Goal: Check status: Check status

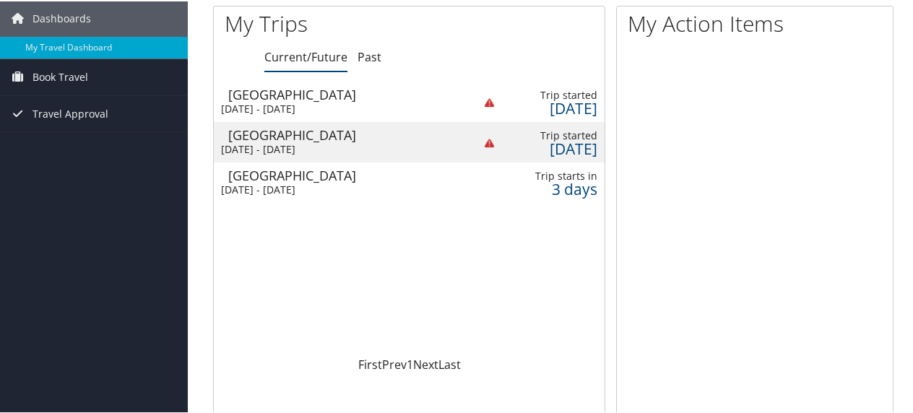
scroll to position [20, 0]
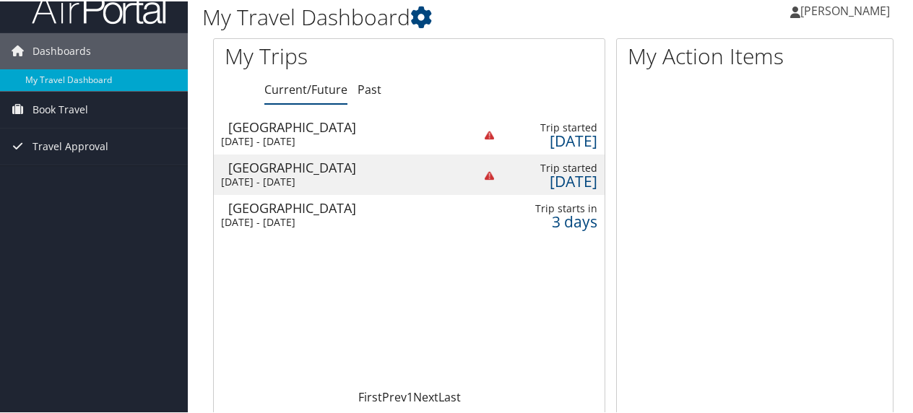
click at [410, 210] on div "[GEOGRAPHIC_DATA]" at bounding box center [343, 206] width 231 height 13
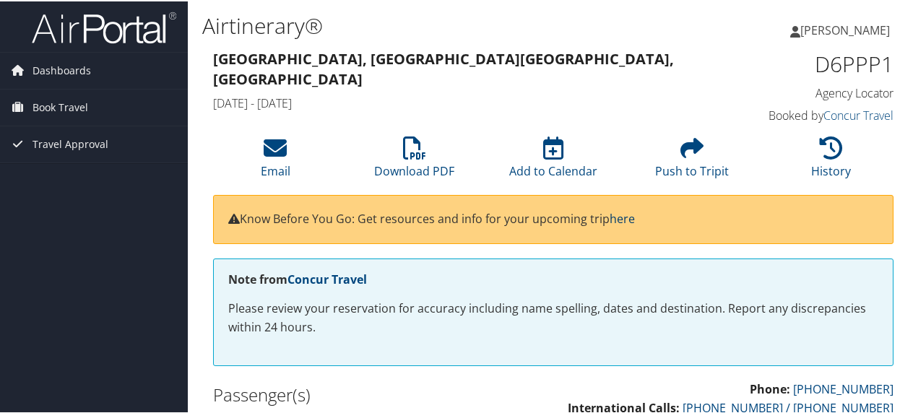
click at [635, 215] on link "here" at bounding box center [622, 218] width 25 height 16
click at [61, 142] on span "Travel Approval" at bounding box center [71, 143] width 76 height 36
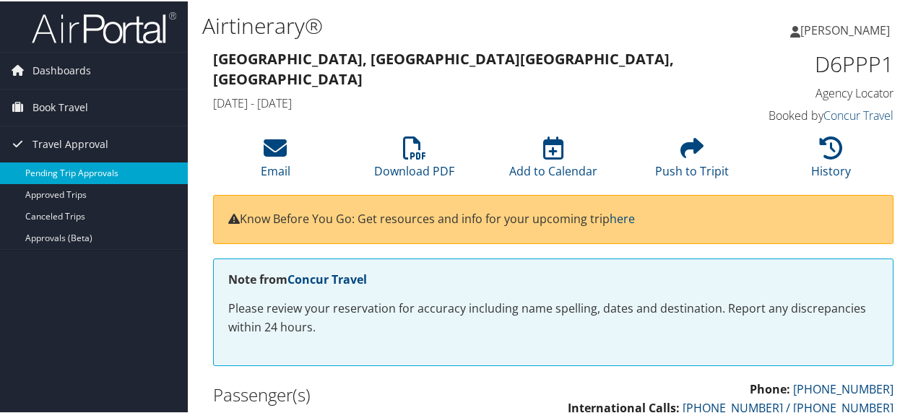
click at [79, 163] on link "Pending Trip Approvals" at bounding box center [94, 172] width 188 height 22
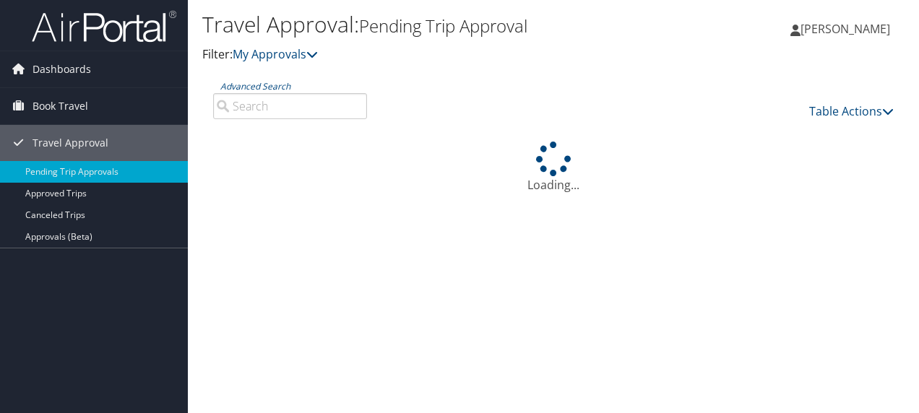
click at [153, 58] on link "Dashboards" at bounding box center [94, 69] width 188 height 36
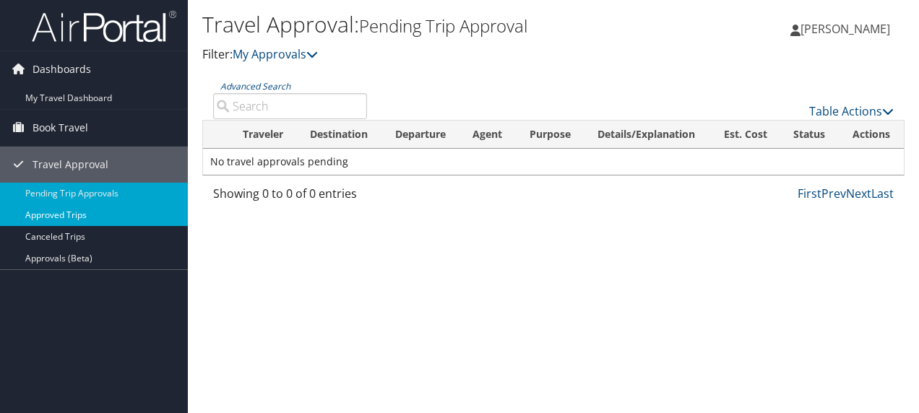
click at [95, 213] on link "Approved Trips" at bounding box center [94, 216] width 188 height 22
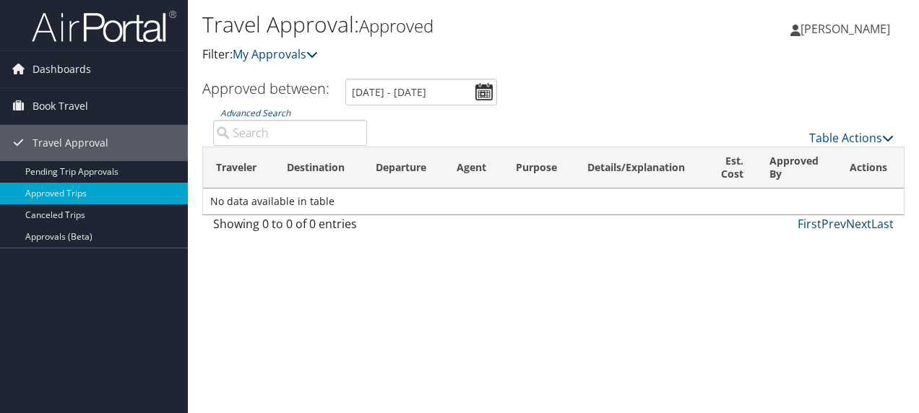
click at [101, 308] on div "Dashboards My Travel Dashboard Book Travel Approval Request (Beta) Book/Manage …" at bounding box center [459, 206] width 919 height 413
click at [62, 233] on link "Approvals (Beta)" at bounding box center [94, 237] width 188 height 22
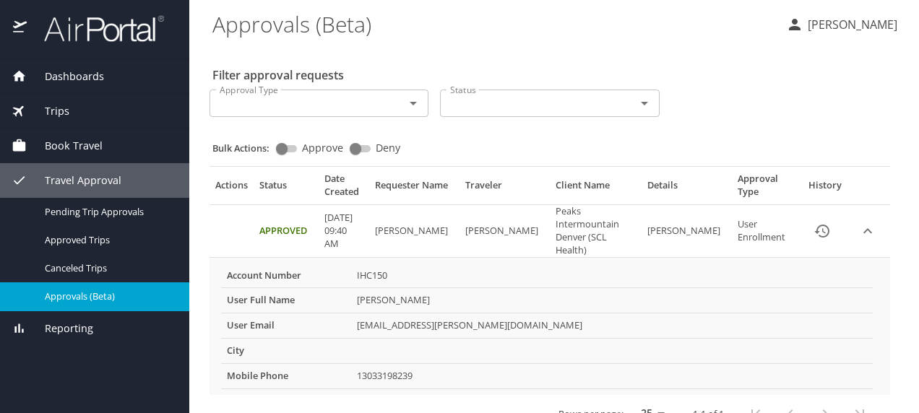
drag, startPoint x: 402, startPoint y: 92, endPoint x: 423, endPoint y: 110, distance: 27.8
click at [423, 110] on div "Approval Type" at bounding box center [319, 103] width 219 height 27
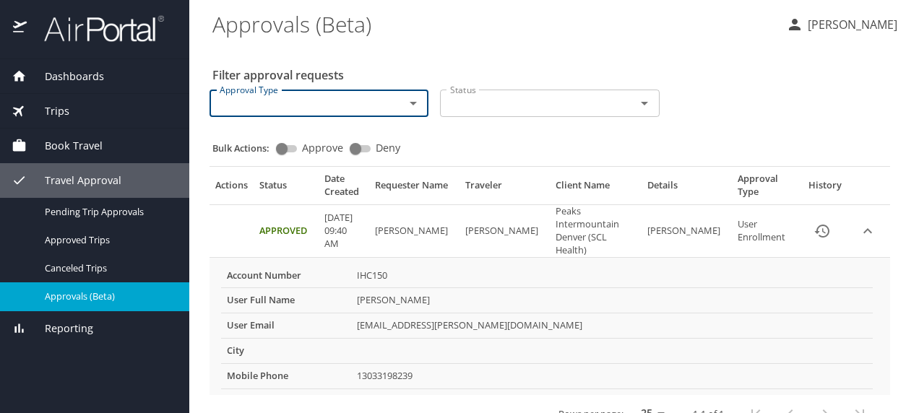
click at [418, 108] on div "Approval Type" at bounding box center [319, 103] width 219 height 27
click at [418, 108] on icon "Open" at bounding box center [413, 103] width 17 height 17
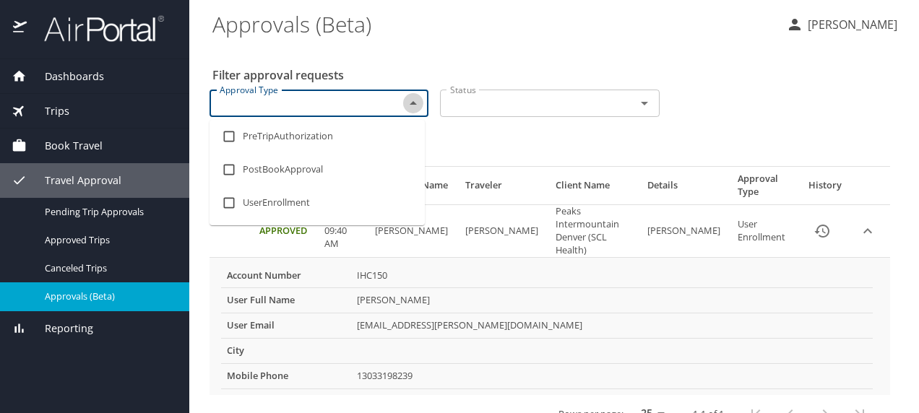
click at [418, 108] on icon "Close" at bounding box center [413, 103] width 17 height 17
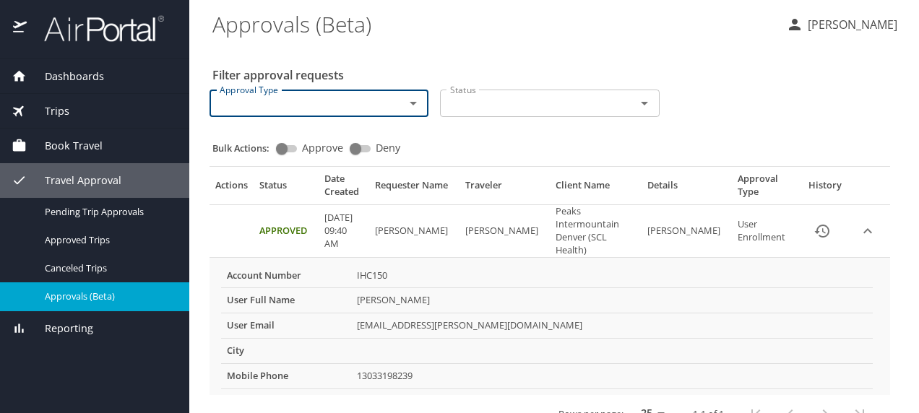
click at [62, 69] on span "Dashboards" at bounding box center [65, 77] width 77 height 16
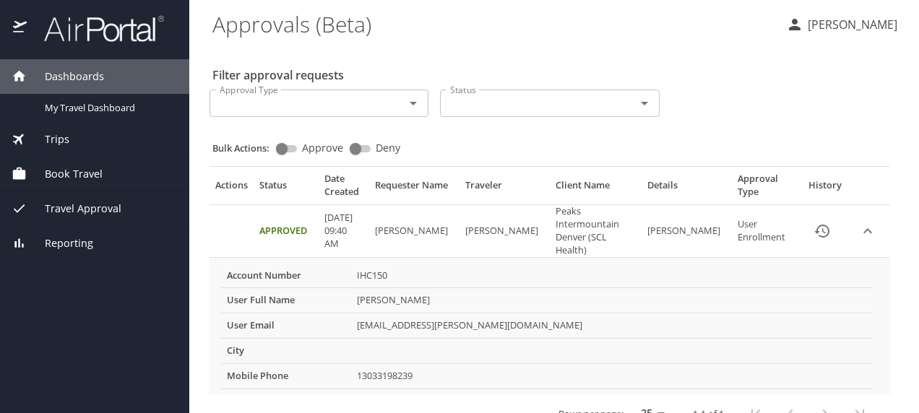
click at [56, 141] on span "Trips" at bounding box center [48, 140] width 43 height 16
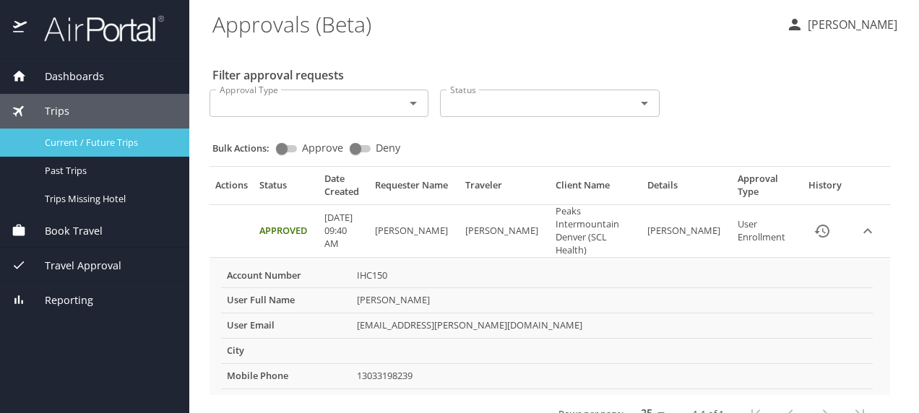
click at [113, 142] on span "Current / Future Trips" at bounding box center [108, 143] width 127 height 14
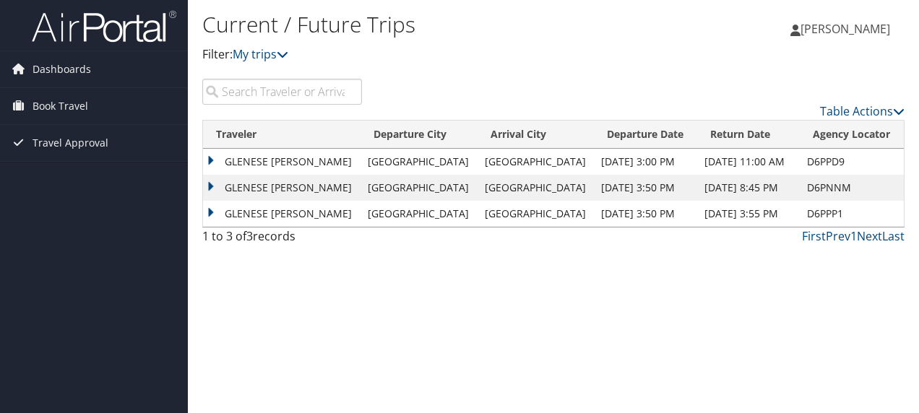
click at [212, 214] on td "GLENESE ELLEN SCHRAEDER" at bounding box center [282, 214] width 158 height 26
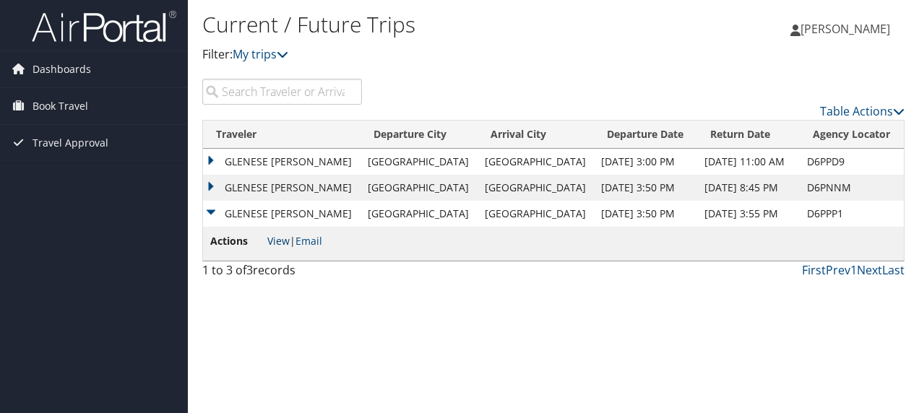
click at [284, 238] on link "View" at bounding box center [278, 241] width 22 height 14
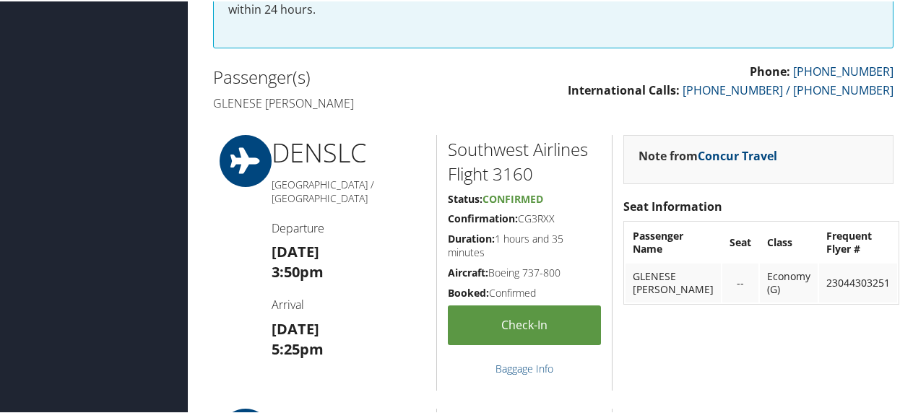
scroll to position [318, 0]
click at [746, 158] on link "Concur Travel" at bounding box center [737, 155] width 79 height 16
click at [741, 155] on link "Concur Travel" at bounding box center [737, 155] width 79 height 16
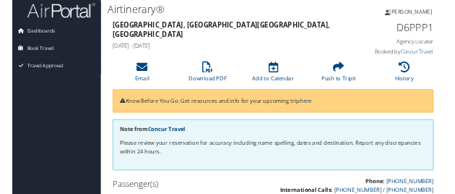
scroll to position [0, 0]
